Goal: Communication & Community: Answer question/provide support

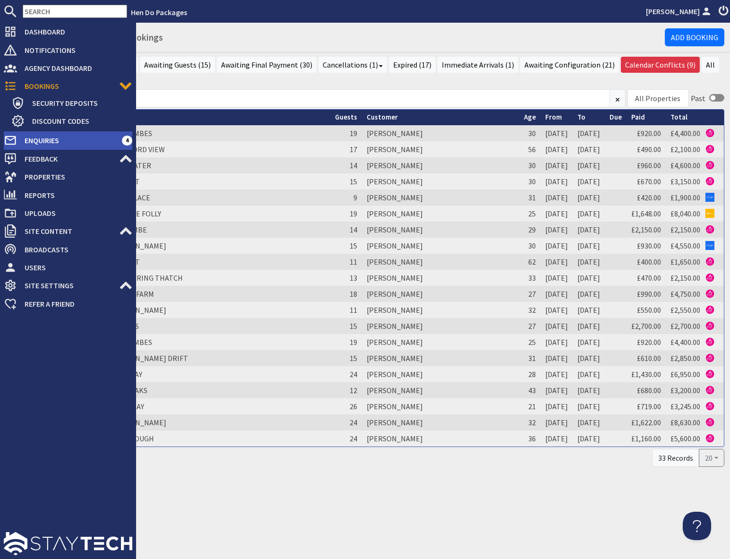
drag, startPoint x: 53, startPoint y: 141, endPoint x: 60, endPoint y: 140, distance: 7.6
click at [53, 140] on span "Enquiries" at bounding box center [69, 140] width 105 height 15
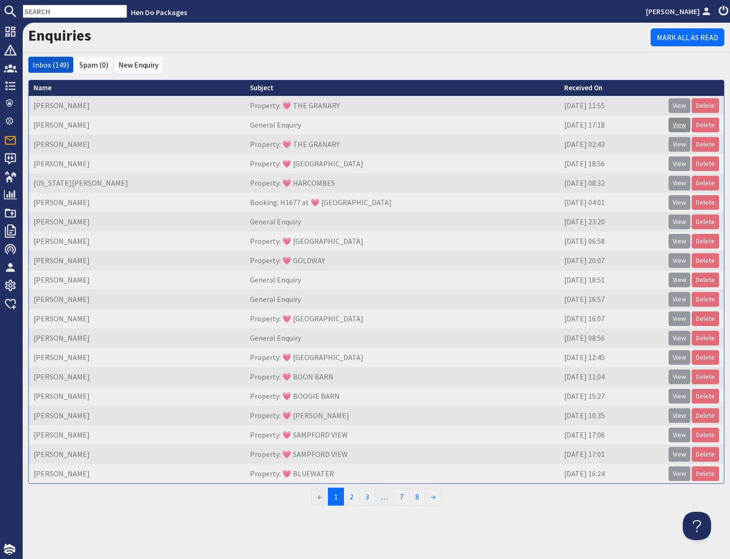
click at [681, 126] on link "View" at bounding box center [679, 125] width 22 height 15
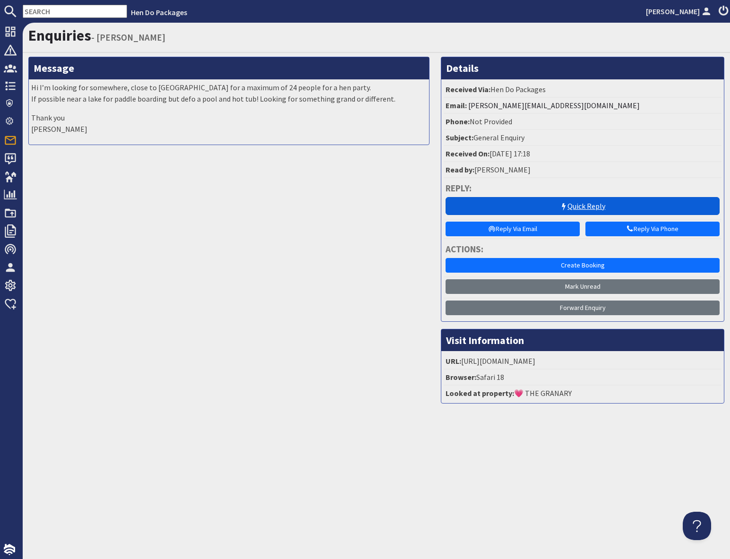
click at [560, 202] on link "Quick Reply" at bounding box center [582, 206] width 274 height 18
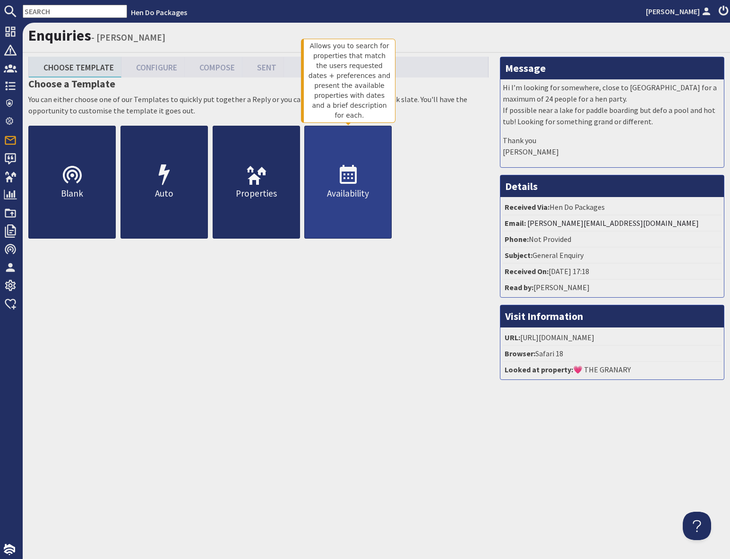
click at [357, 190] on p "Availability" at bounding box center [348, 194] width 86 height 14
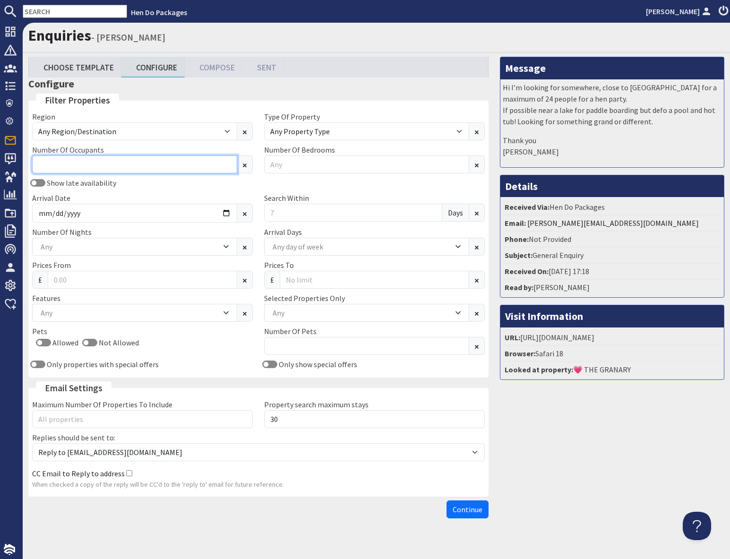
click at [171, 161] on input "Number Of Occupants" at bounding box center [134, 164] width 205 height 18
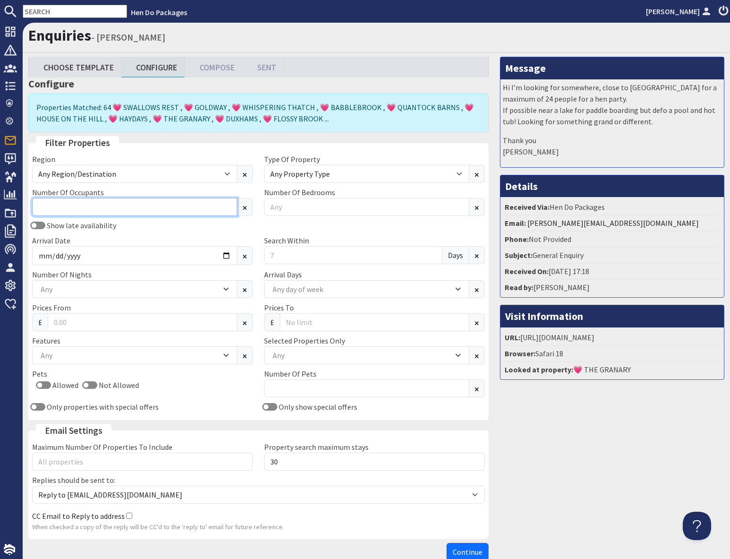
click at [117, 208] on input "Number Of Occupants" at bounding box center [134, 207] width 205 height 18
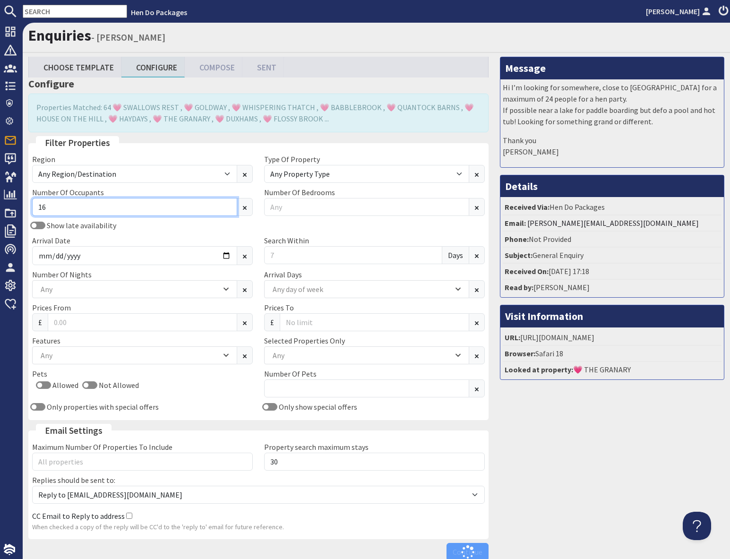
type input "16"
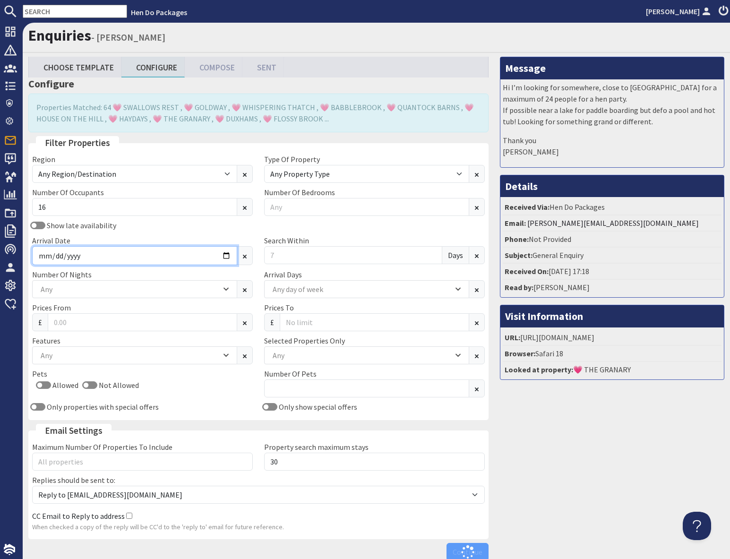
click at [166, 253] on input "Arrival Date" at bounding box center [134, 255] width 205 height 19
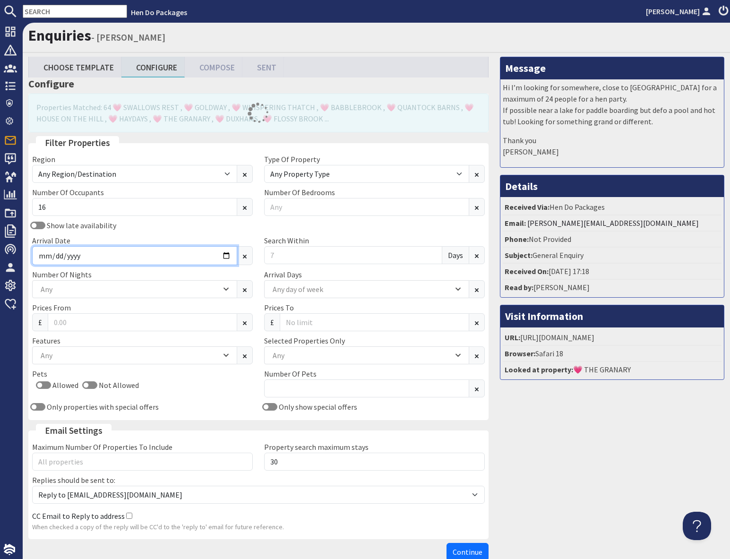
click at [222, 256] on input "Arrival Date" at bounding box center [134, 255] width 205 height 19
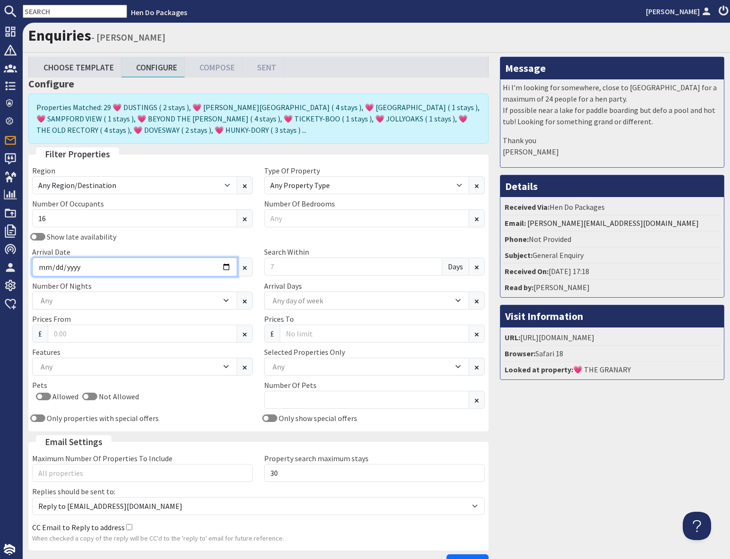
type input "[DATE]"
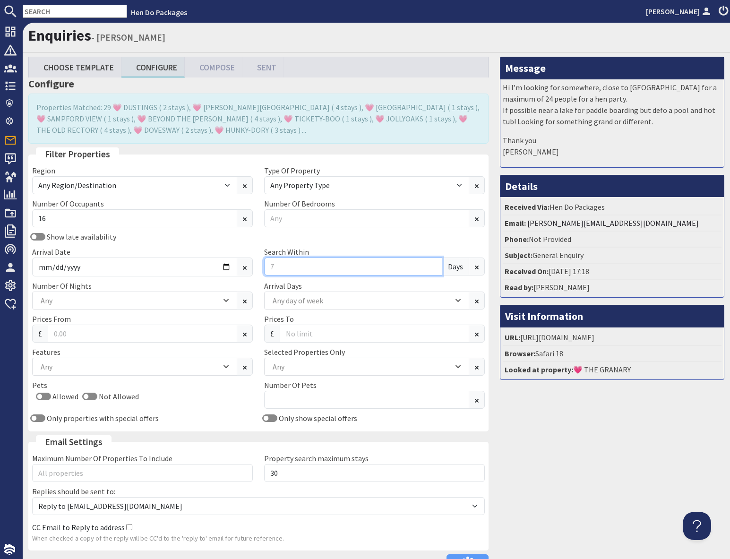
click at [312, 265] on input "Search Within" at bounding box center [353, 266] width 178 height 18
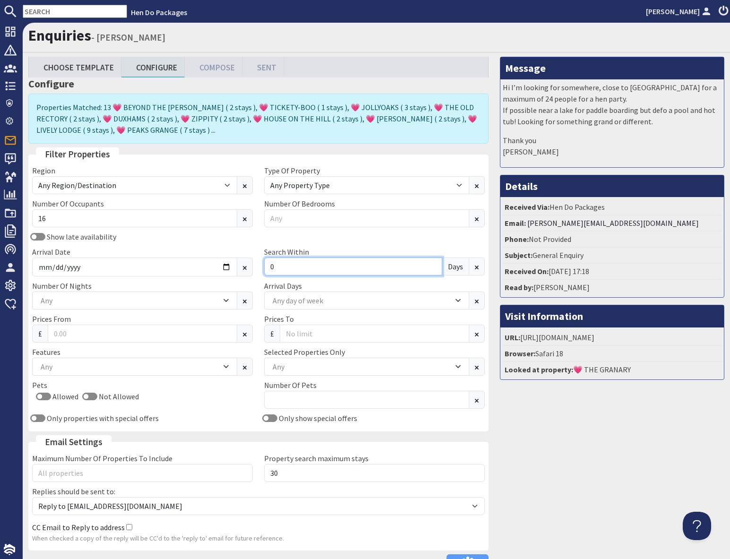
type input "0"
drag, startPoint x: 587, startPoint y: 459, endPoint x: 581, endPoint y: 461, distance: 6.6
click at [587, 459] on div "Message Hi I’m looking for somewhere, close to [GEOGRAPHIC_DATA] for a maximum …" at bounding box center [612, 316] width 236 height 519
click at [88, 299] on div "Any" at bounding box center [129, 300] width 183 height 10
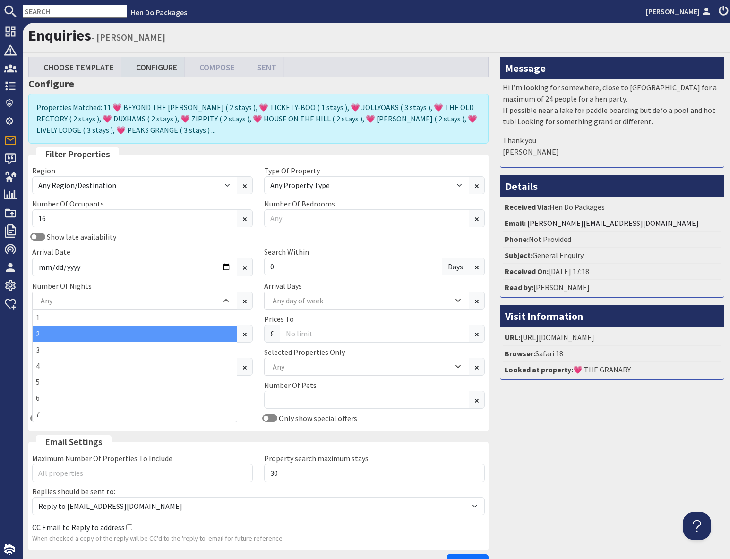
click at [39, 336] on div "2" at bounding box center [135, 333] width 204 height 16
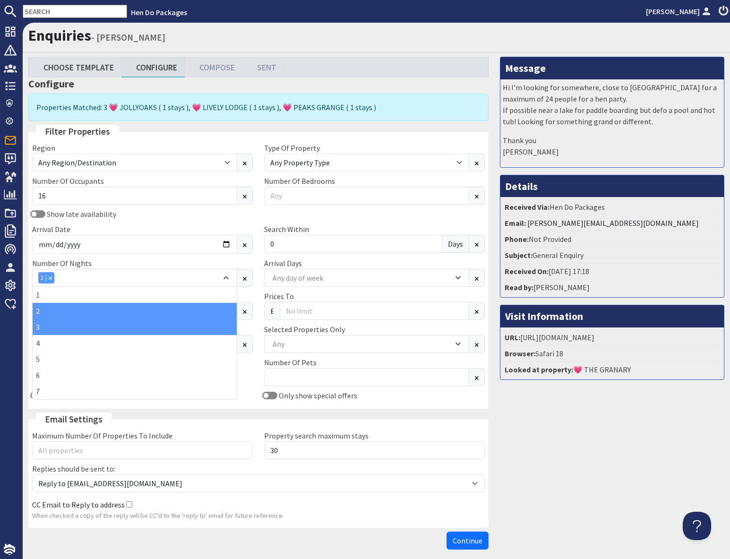
click at [39, 326] on div "3" at bounding box center [135, 327] width 204 height 16
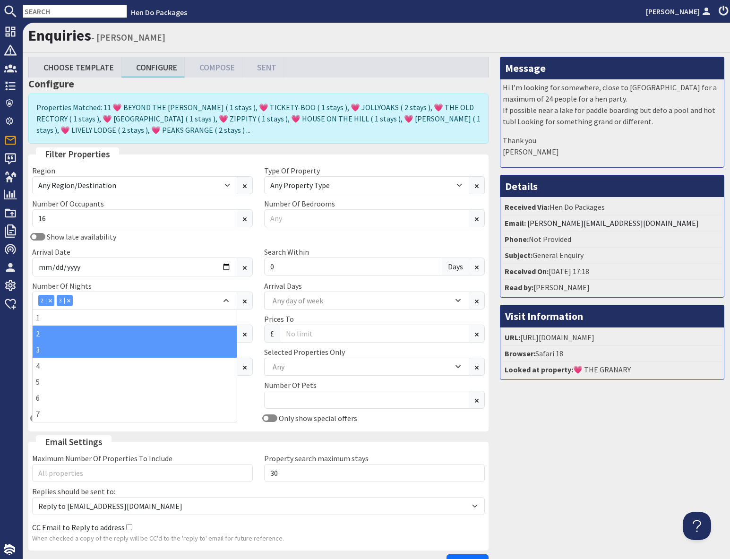
click at [522, 420] on div "Message Hi I’m looking for somewhere, close to [GEOGRAPHIC_DATA] for a maximum …" at bounding box center [612, 316] width 236 height 519
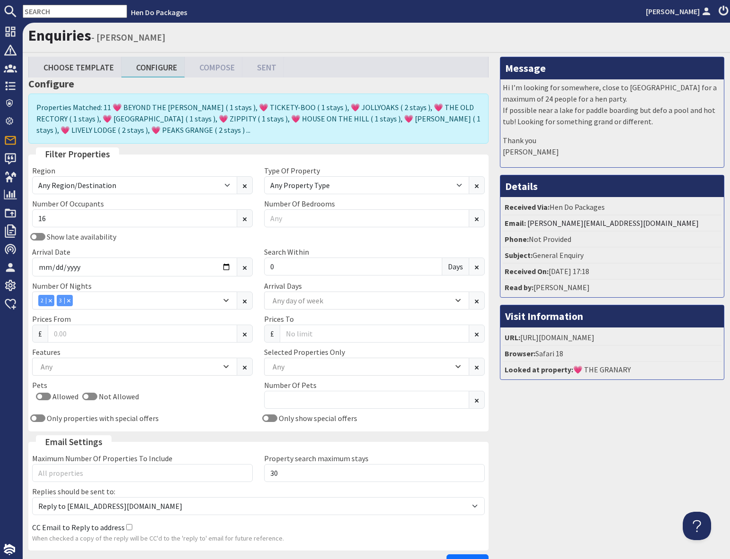
drag, startPoint x: 510, startPoint y: 441, endPoint x: 507, endPoint y: 435, distance: 6.1
click at [510, 441] on div "Message Hi I’m looking for somewhere, close to [GEOGRAPHIC_DATA] for a maximum …" at bounding box center [612, 316] width 236 height 519
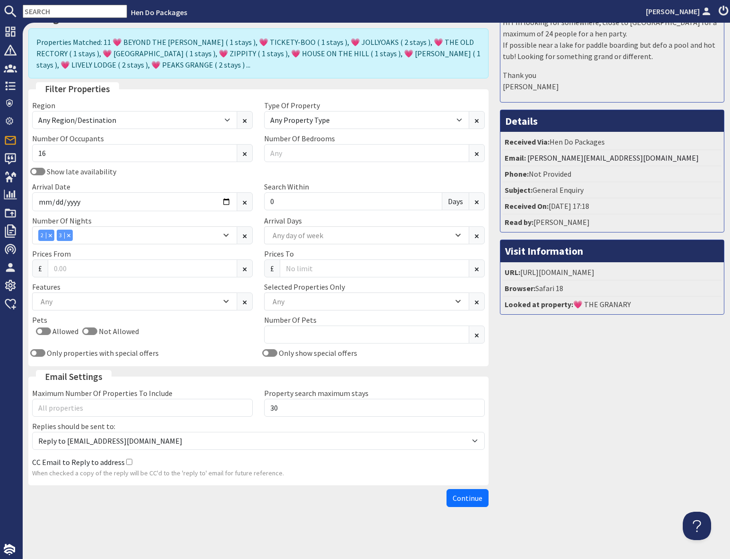
click at [475, 501] on span "Continue" at bounding box center [467, 497] width 30 height 9
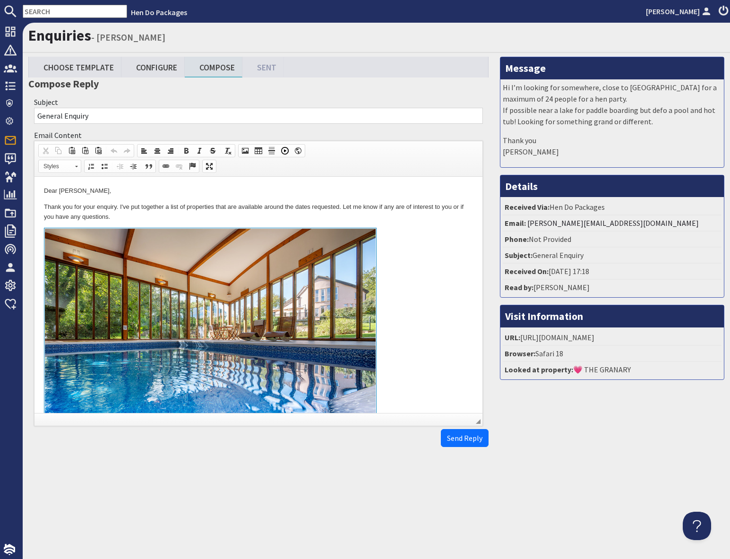
drag, startPoint x: 427, startPoint y: 280, endPoint x: 428, endPoint y: 285, distance: 4.9
click at [427, 280] on link "To enrich screen reader interactions, please activate Accessibility in Grammarl…" at bounding box center [258, 337] width 429 height 218
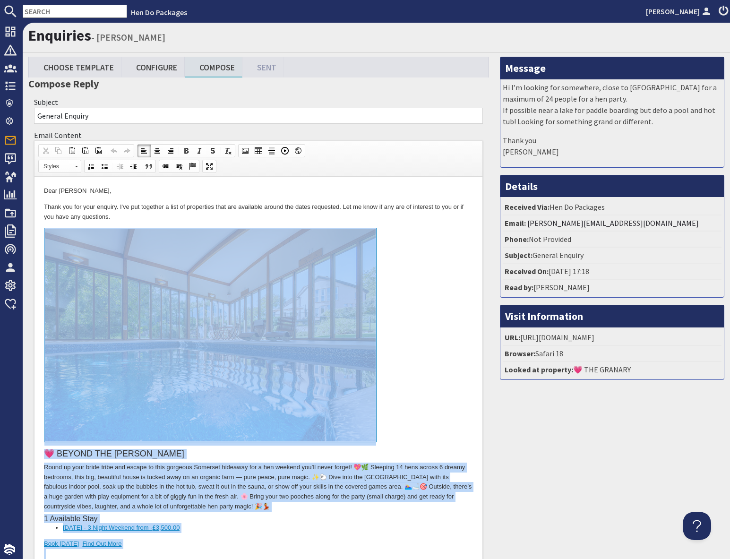
drag, startPoint x: 200, startPoint y: 3985, endPoint x: 175, endPoint y: 324, distance: 3661.0
copy body "💗 LOREMI DOL SITAM Conse ad elit seddo eiusm tem incidi ut labo etdolore Magnaa…"
